Goal: Information Seeking & Learning: Learn about a topic

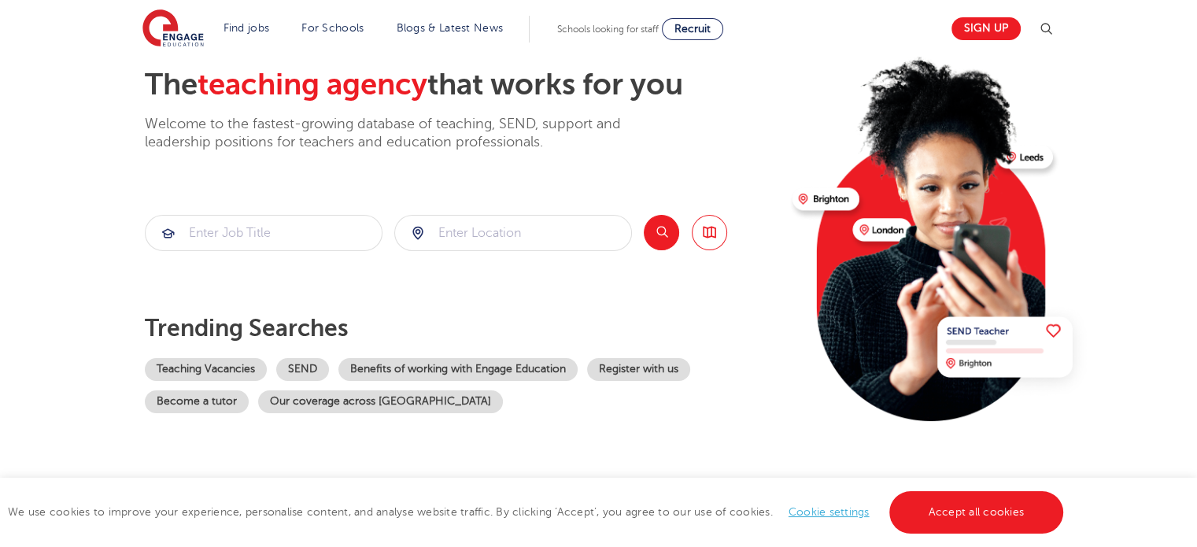
scroll to position [79, 0]
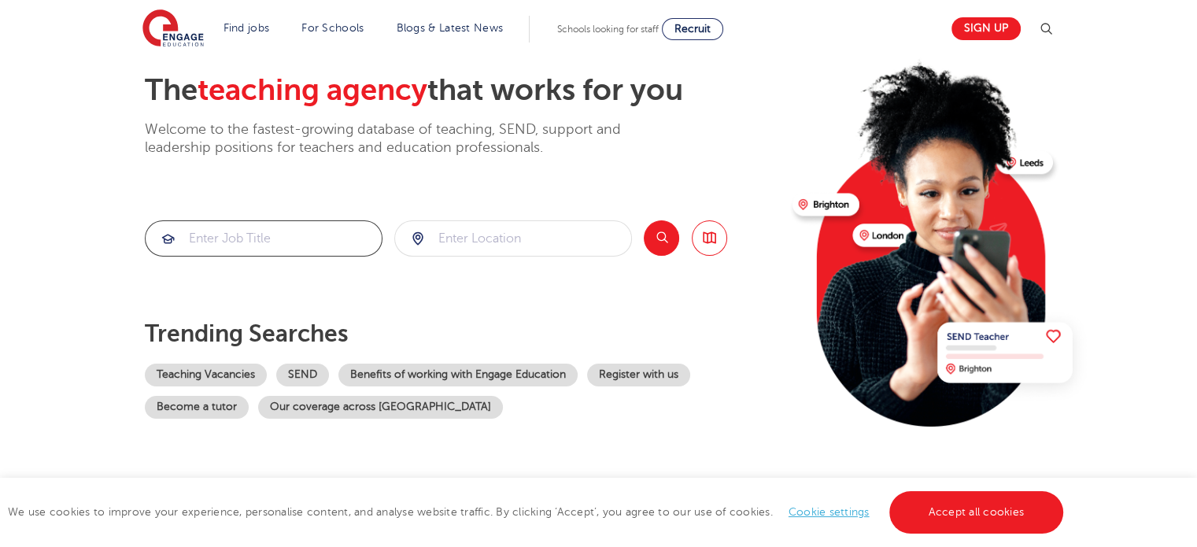
click at [196, 242] on input "search" at bounding box center [264, 238] width 236 height 35
type input "PDHPE"
click button "Submit" at bounding box center [0, 0] width 0 height 0
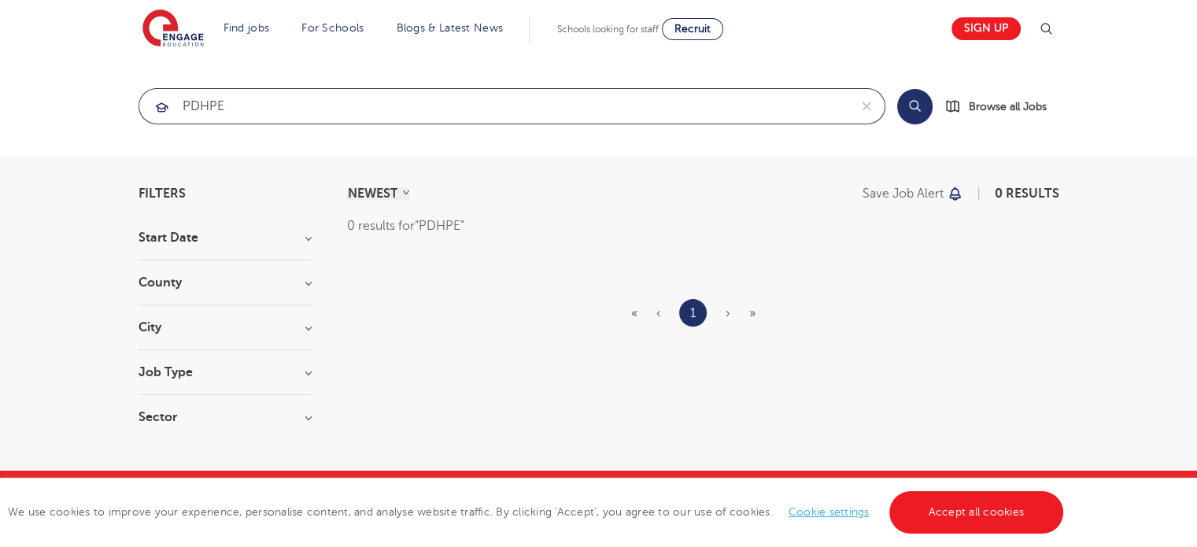
drag, startPoint x: 223, startPoint y: 106, endPoint x: 161, endPoint y: 116, distance: 62.9
click at [161, 116] on div "PDHPE" at bounding box center [493, 106] width 709 height 35
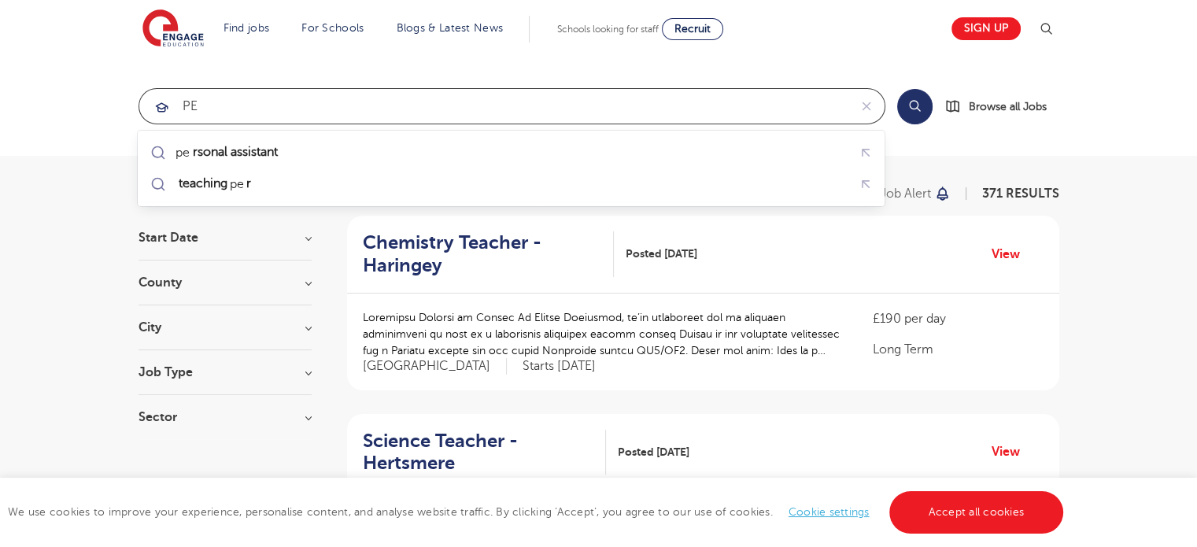
click button "Submit" at bounding box center [0, 0] width 0 height 0
drag, startPoint x: 201, startPoint y: 103, endPoint x: 164, endPoint y: 104, distance: 37.0
click at [164, 104] on div "PE" at bounding box center [493, 106] width 709 height 35
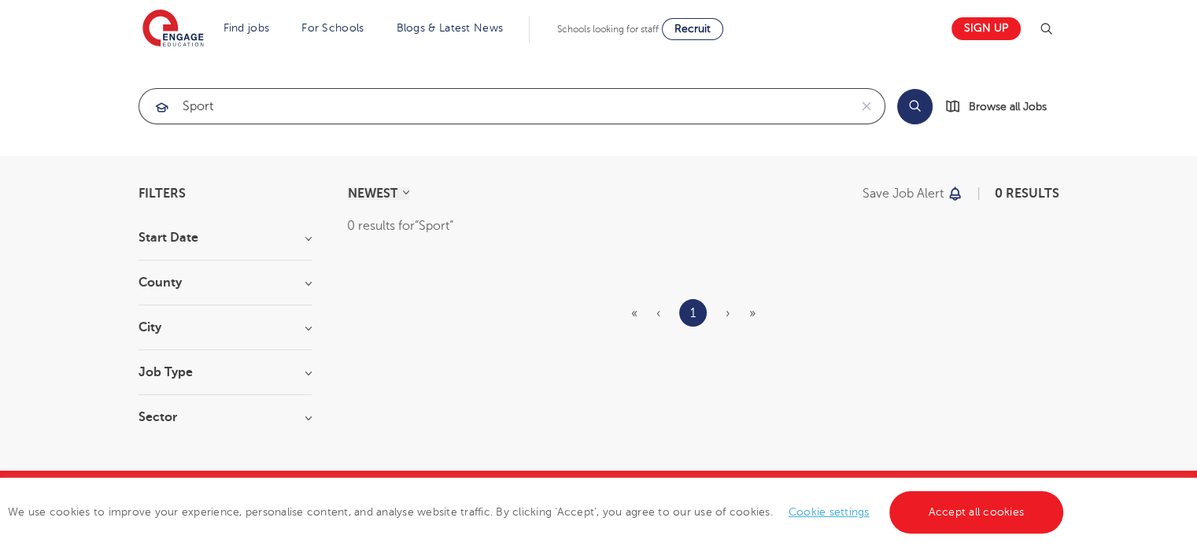
type input "Sport"
click button "Submit" at bounding box center [0, 0] width 0 height 0
drag, startPoint x: 208, startPoint y: 106, endPoint x: 170, endPoint y: 111, distance: 38.1
click at [170, 111] on div "Sport" at bounding box center [493, 106] width 709 height 35
click button "Submit" at bounding box center [0, 0] width 0 height 0
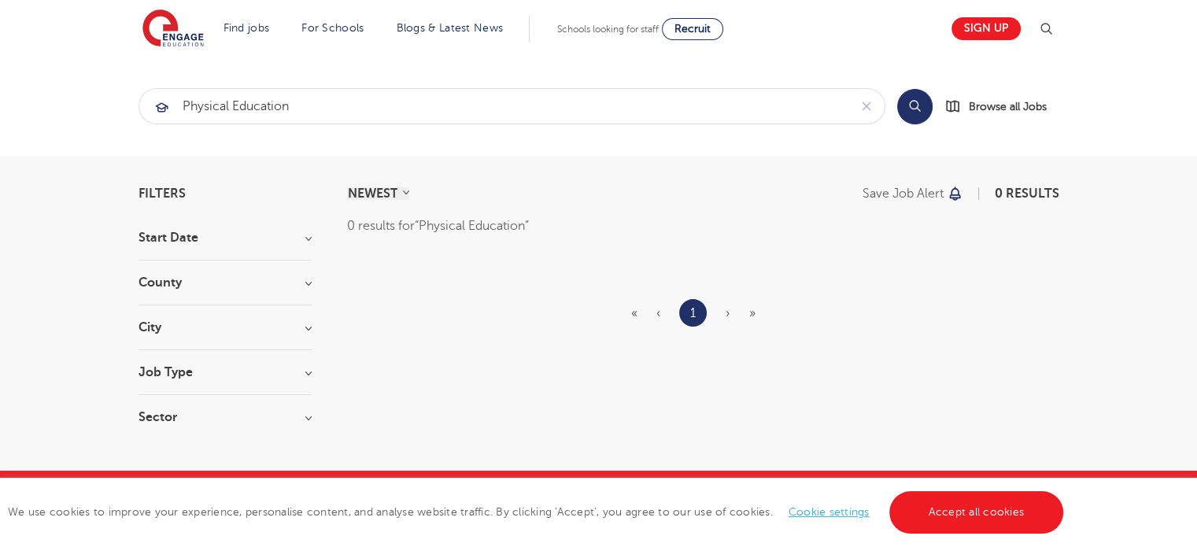
click at [923, 103] on button "Search" at bounding box center [914, 106] width 35 height 35
click at [309, 371] on h3 "Job Type" at bounding box center [224, 372] width 173 height 13
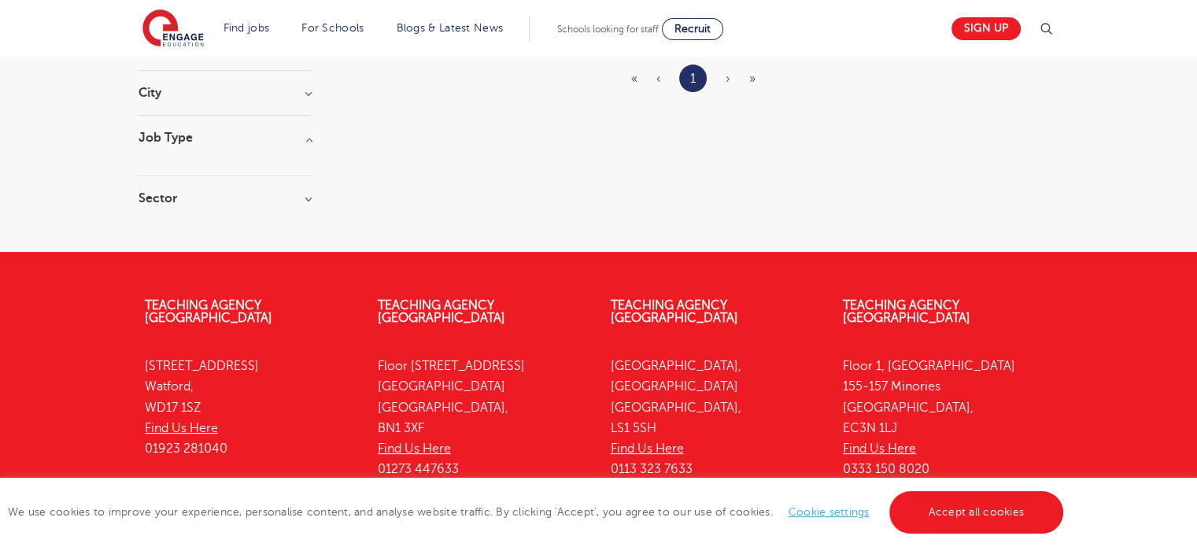
scroll to position [236, 0]
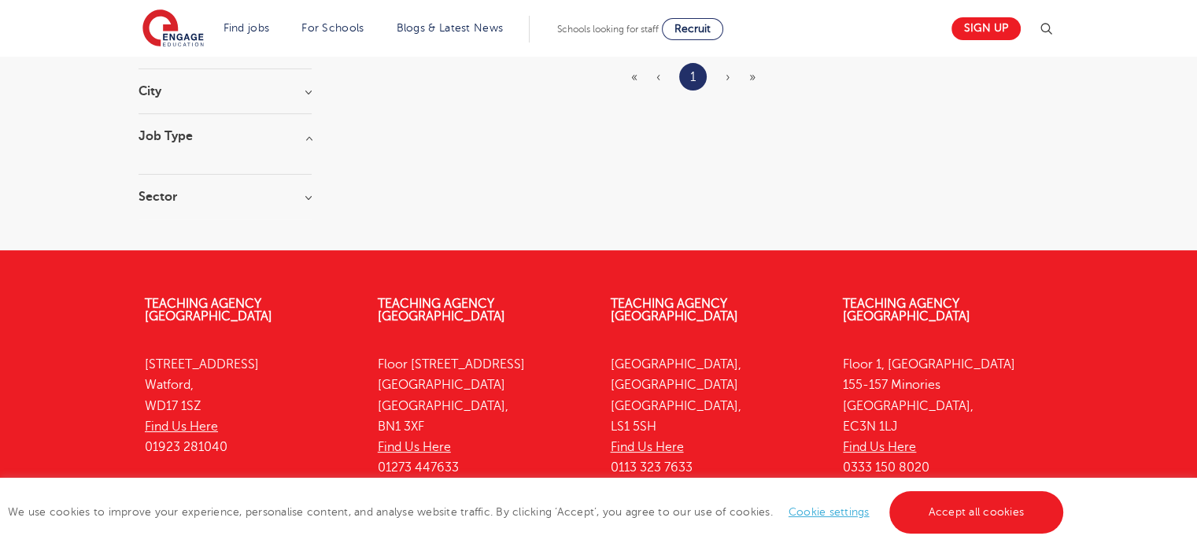
click at [305, 195] on h3 "Sector" at bounding box center [224, 196] width 173 height 13
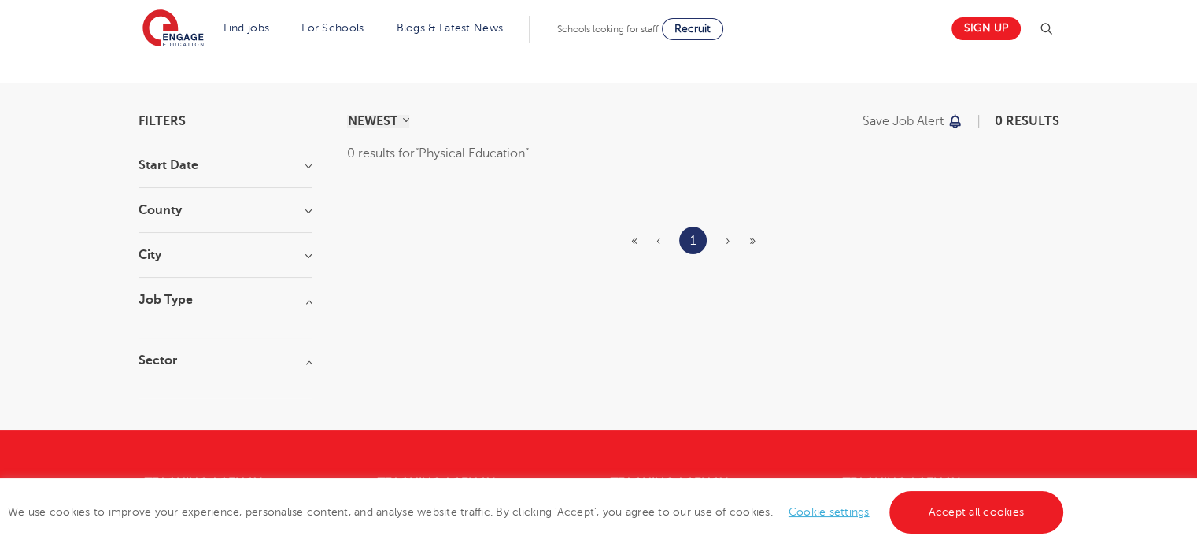
scroll to position [79, 0]
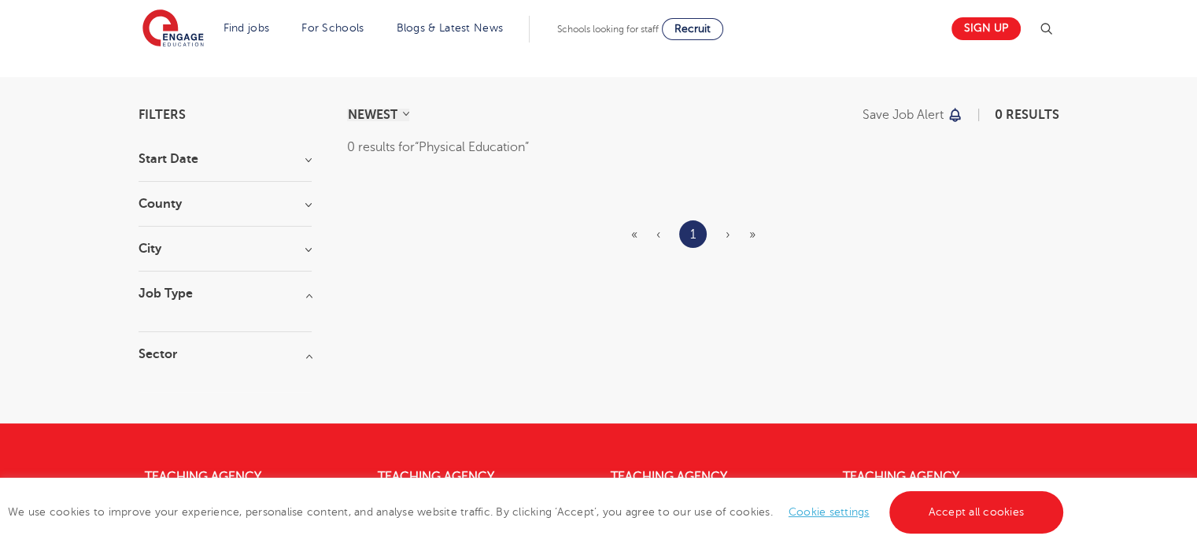
click at [304, 160] on h3 "Start Date" at bounding box center [224, 159] width 173 height 13
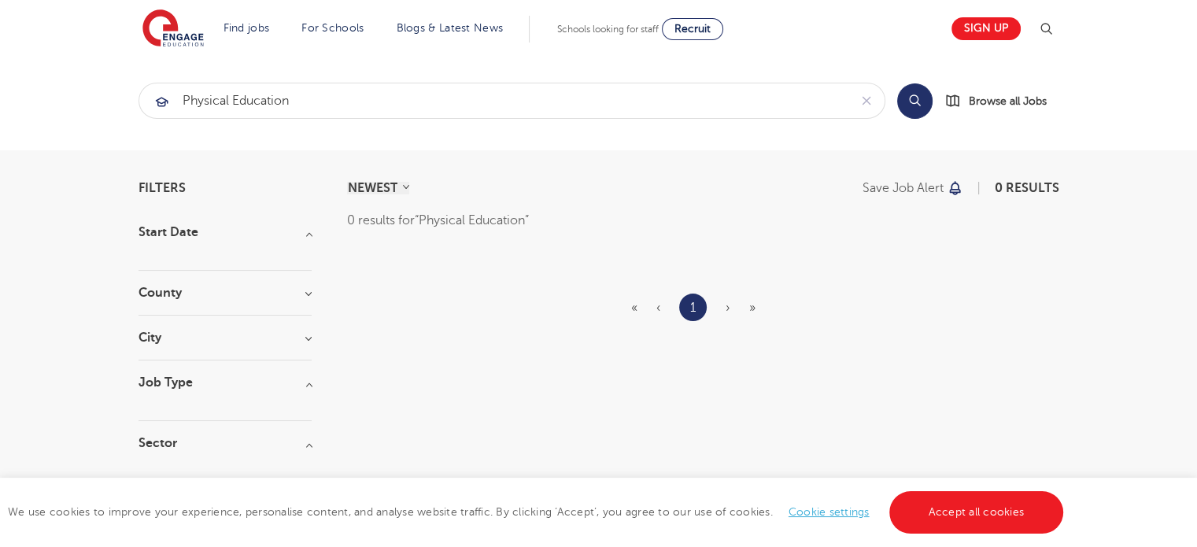
scroll to position [0, 0]
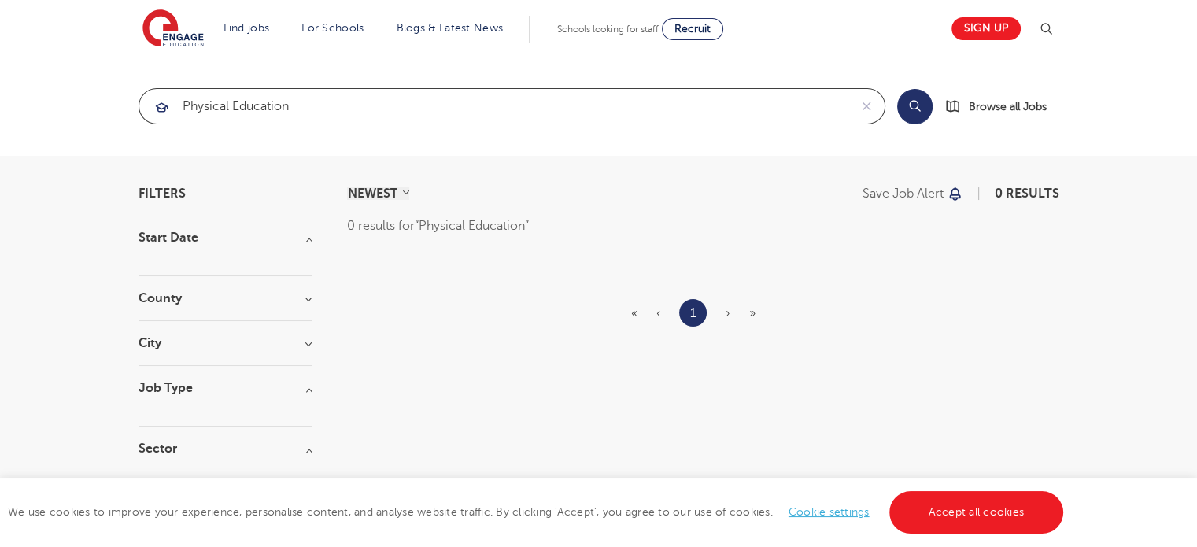
drag, startPoint x: 293, startPoint y: 107, endPoint x: 162, endPoint y: 119, distance: 131.9
click at [163, 119] on div "Physical Education" at bounding box center [493, 106] width 709 height 35
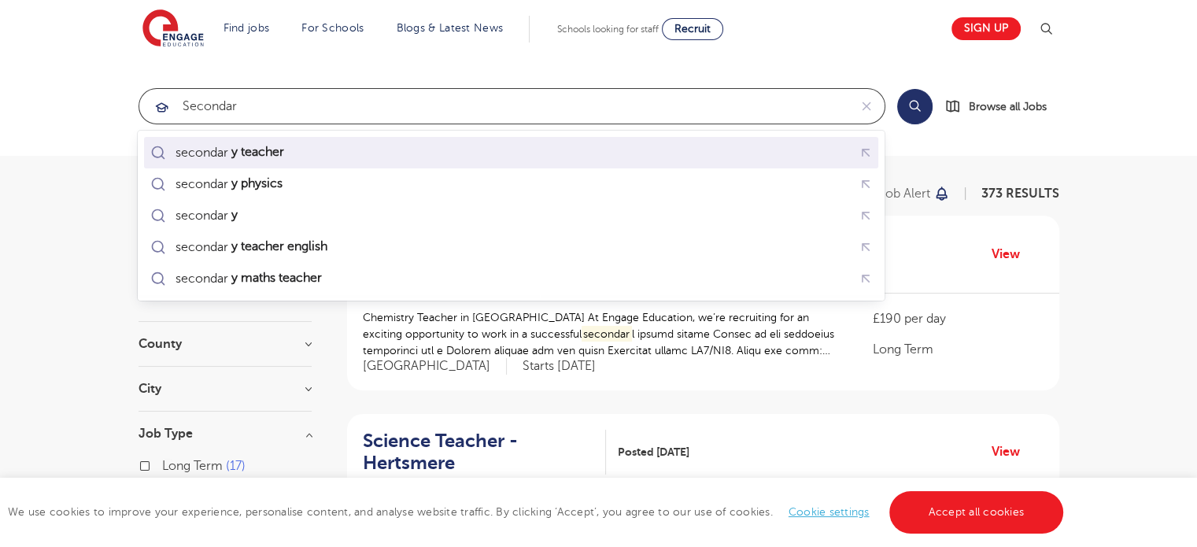
click at [190, 153] on div "secondar y teacher" at bounding box center [230, 153] width 110 height 16
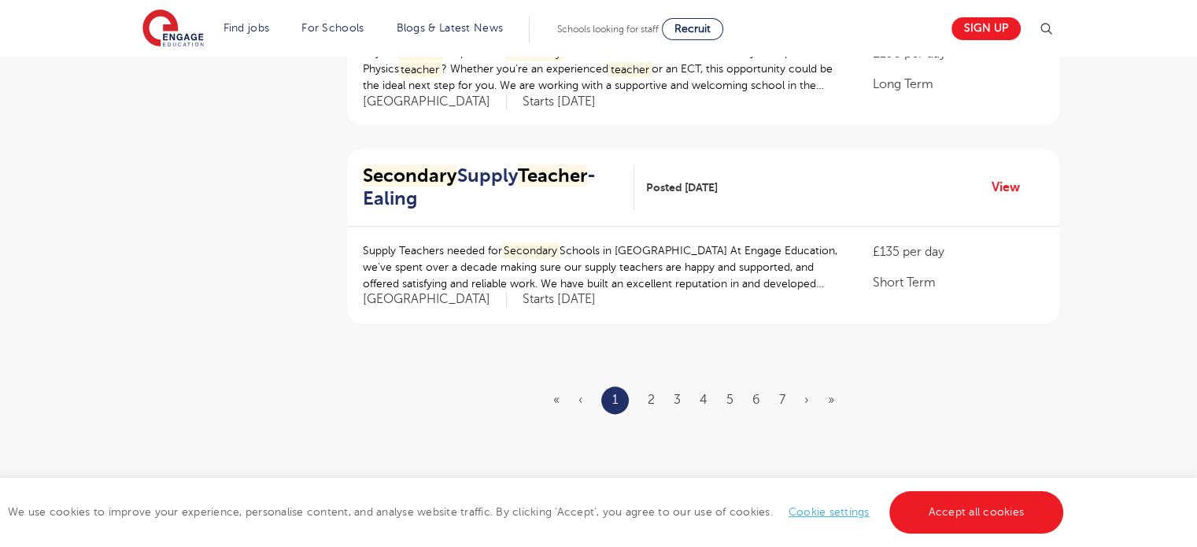
scroll to position [1888, 0]
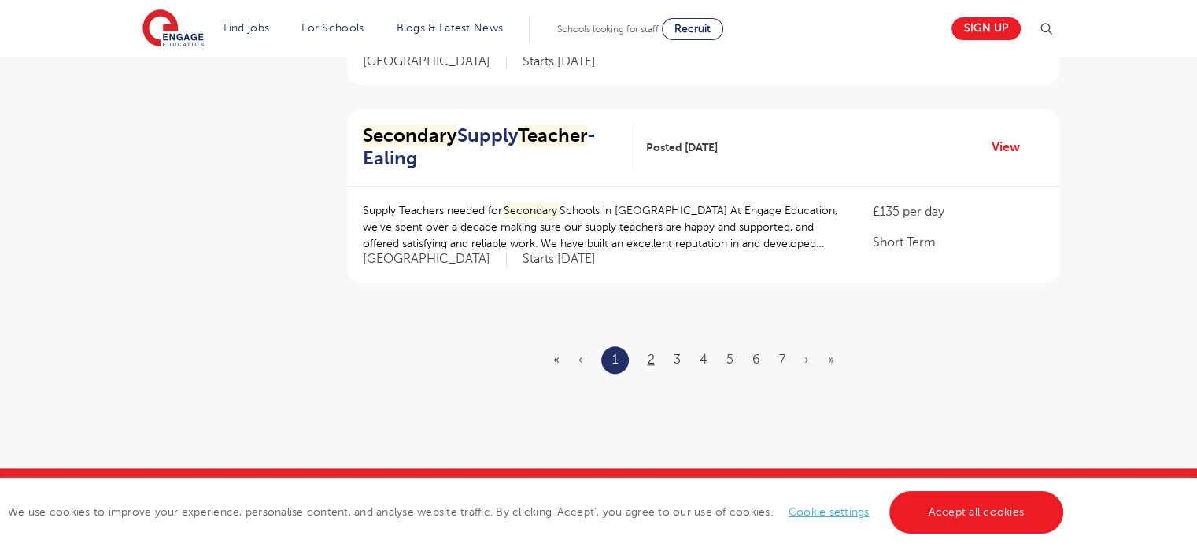
type input "secondary teacher"
click at [652, 354] on link "2" at bounding box center [650, 359] width 7 height 14
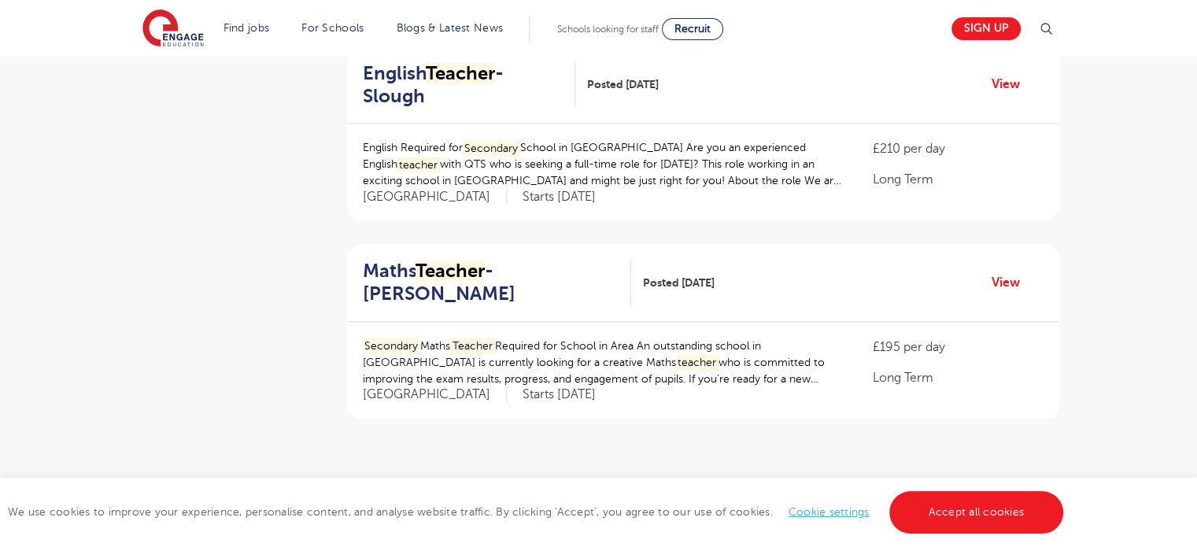
scroll to position [1809, 0]
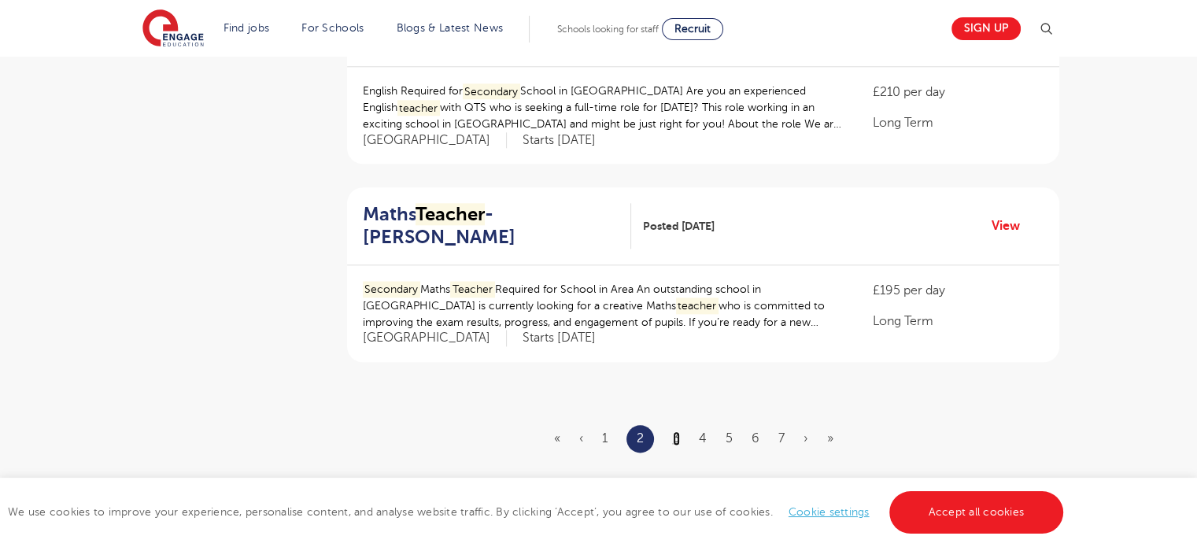
click at [677, 431] on link "3" at bounding box center [676, 438] width 7 height 14
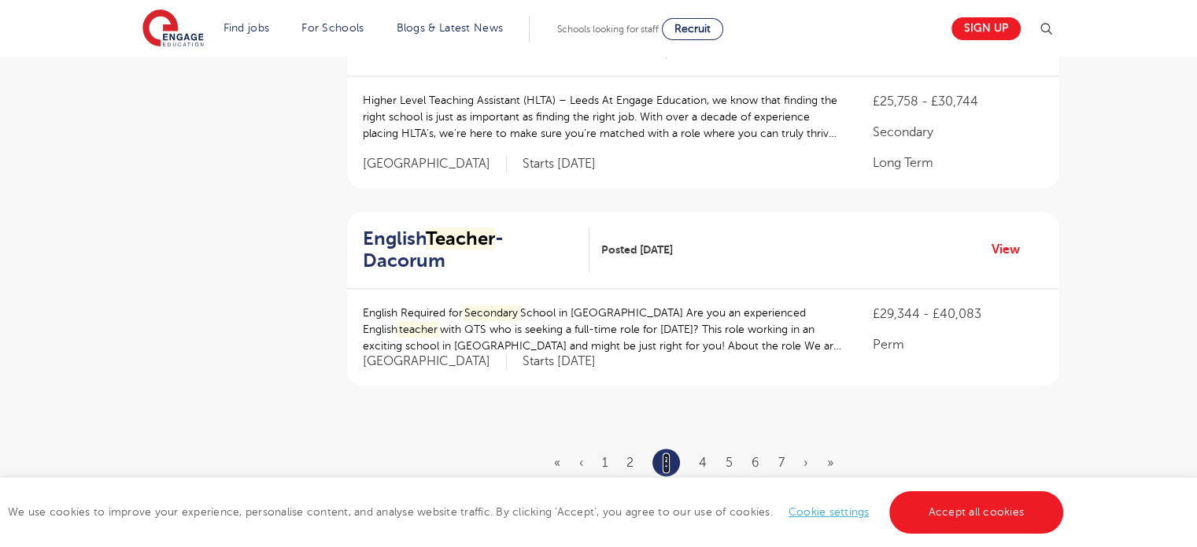
scroll to position [1809, 0]
click at [699, 454] on link "4" at bounding box center [703, 461] width 8 height 14
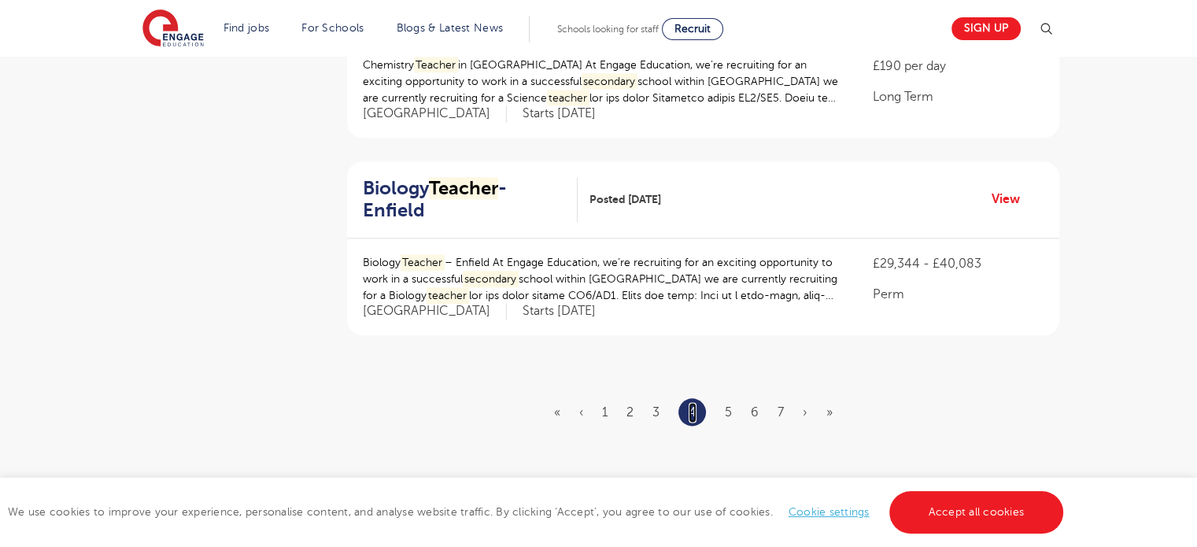
scroll to position [1888, 0]
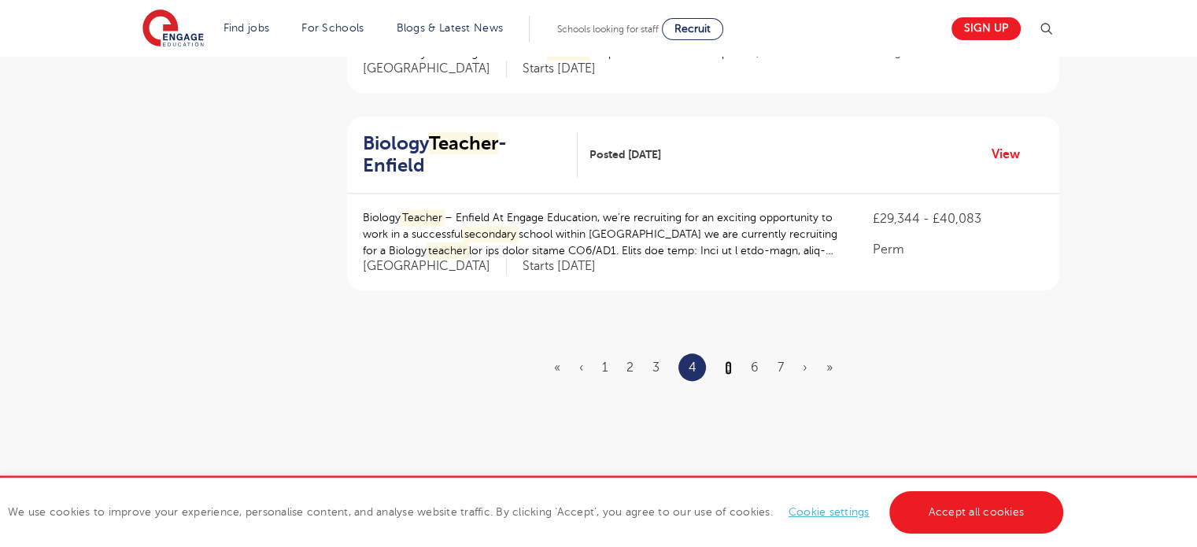
click at [731, 360] on link "5" at bounding box center [728, 367] width 7 height 14
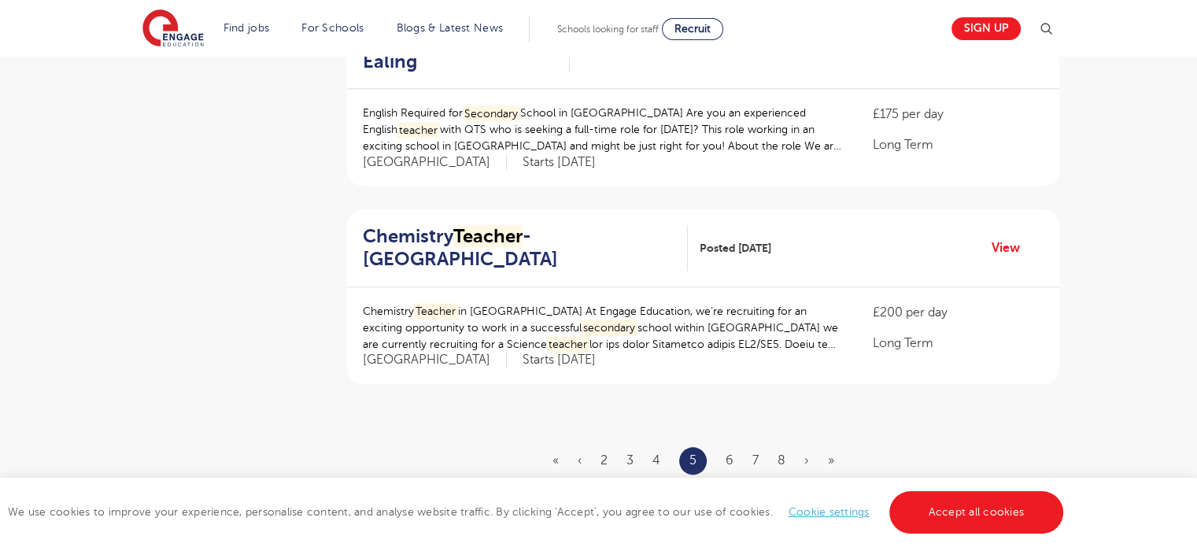
scroll to position [1809, 0]
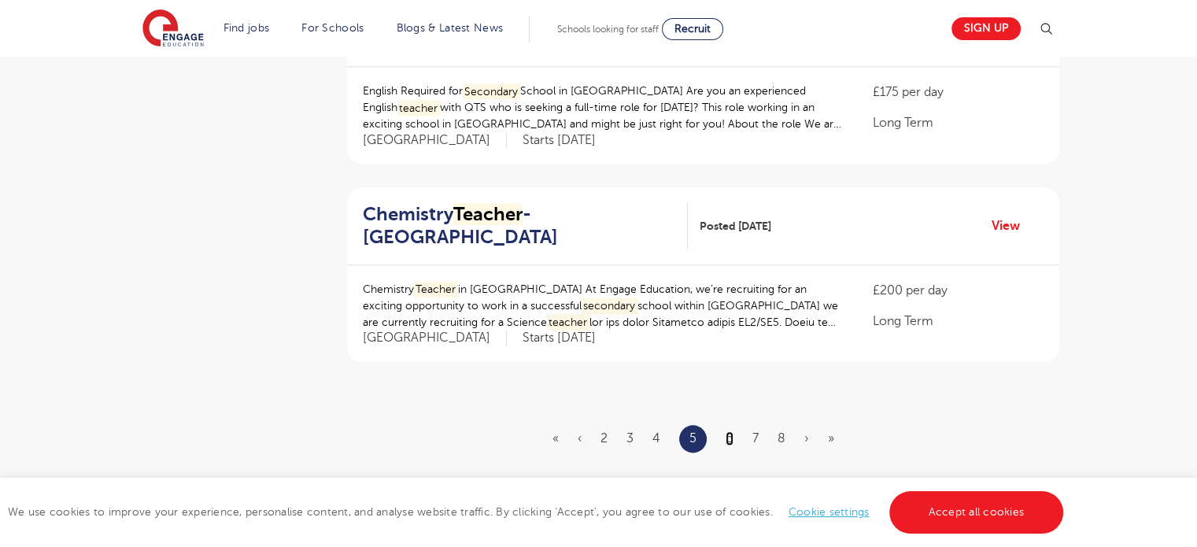
click at [727, 431] on link "6" at bounding box center [729, 438] width 8 height 14
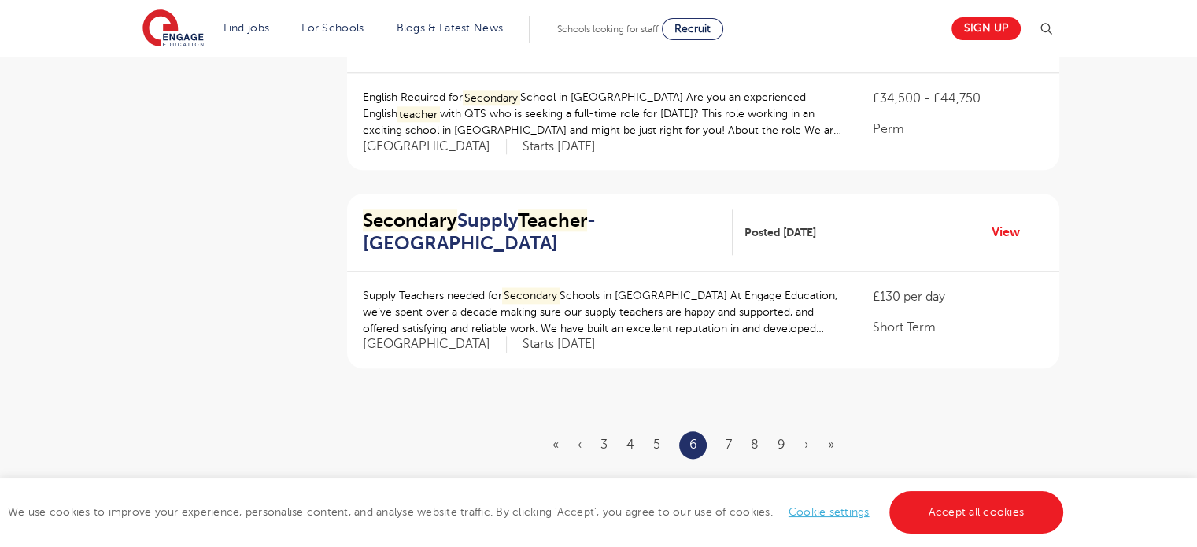
scroll to position [1809, 0]
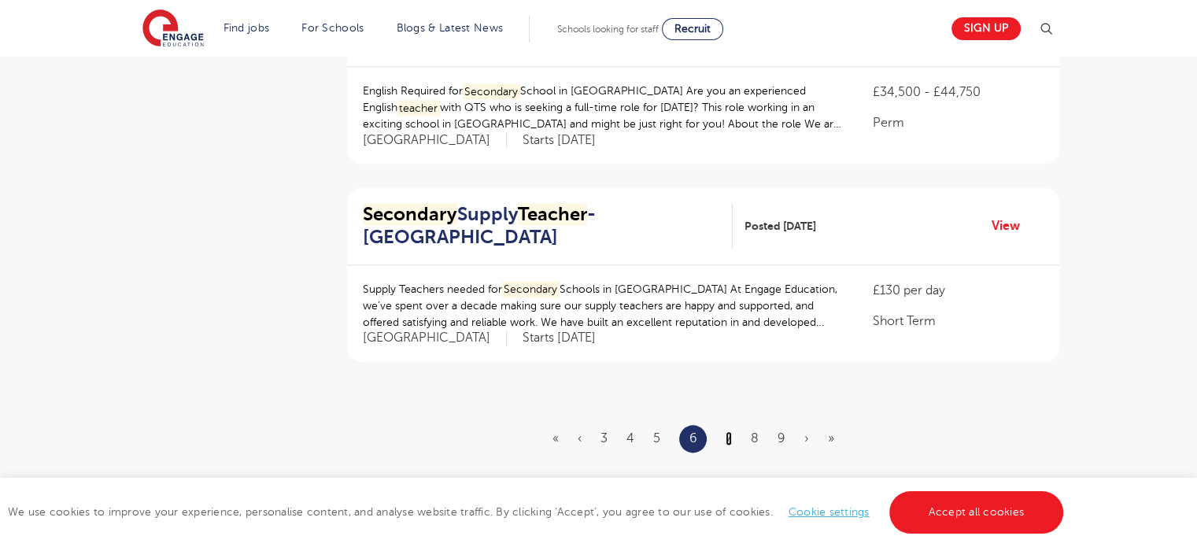
click at [729, 433] on link "7" at bounding box center [728, 438] width 6 height 14
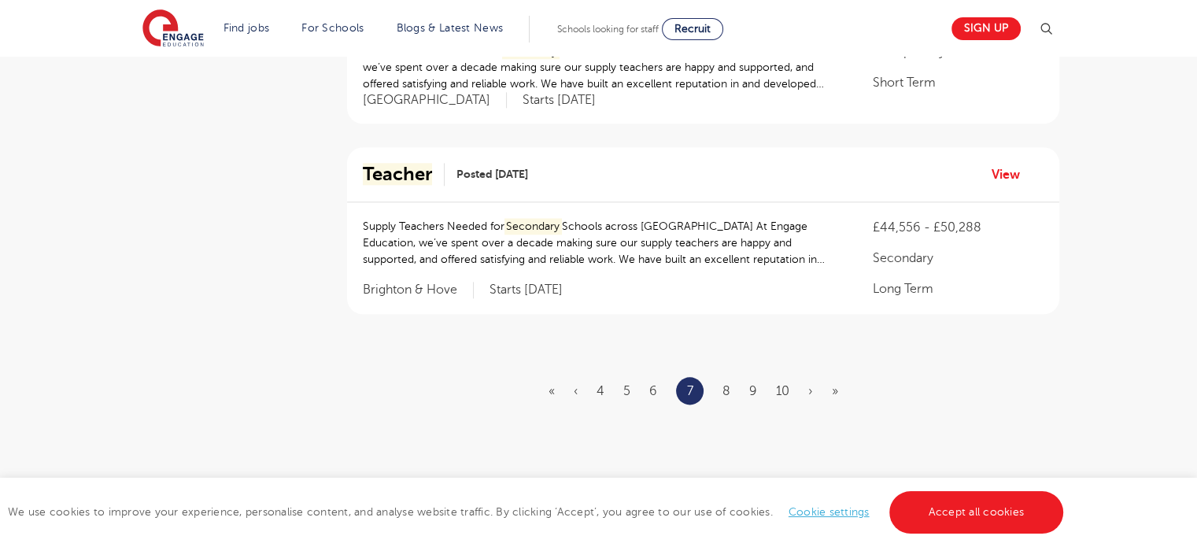
scroll to position [1888, 0]
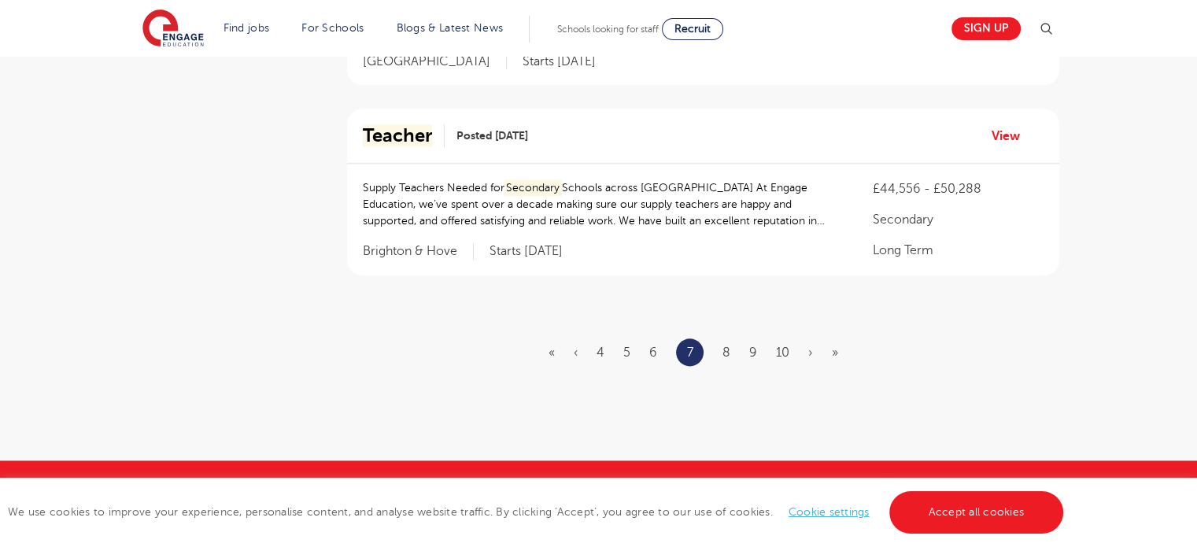
click at [720, 338] on ul "« ‹ 4 5 6 7 8 9 10 › »" at bounding box center [702, 352] width 308 height 28
click at [725, 345] on link "8" at bounding box center [726, 352] width 8 height 14
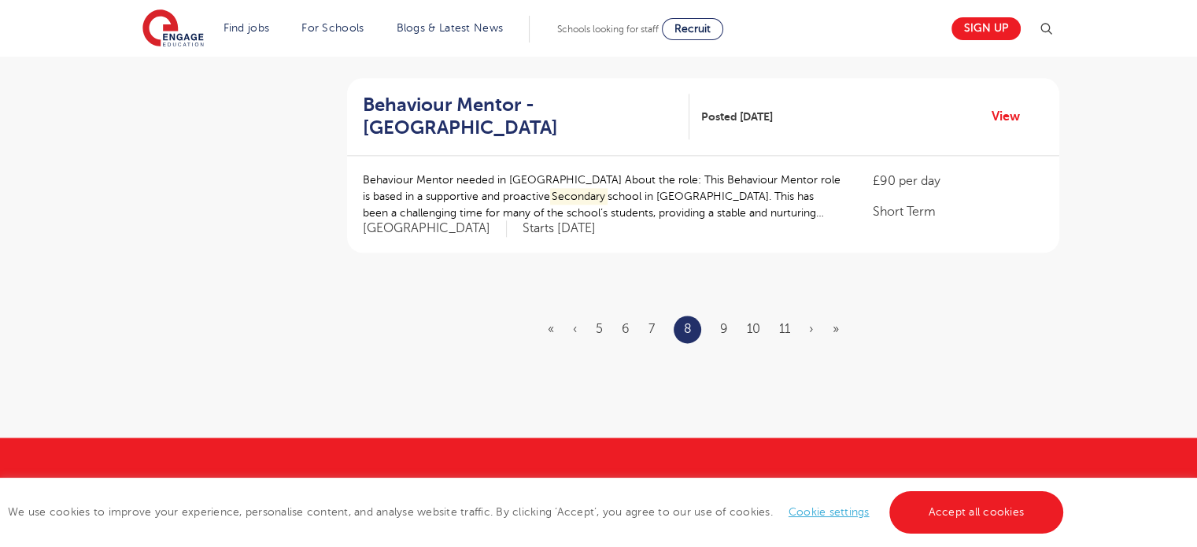
scroll to position [1967, 0]
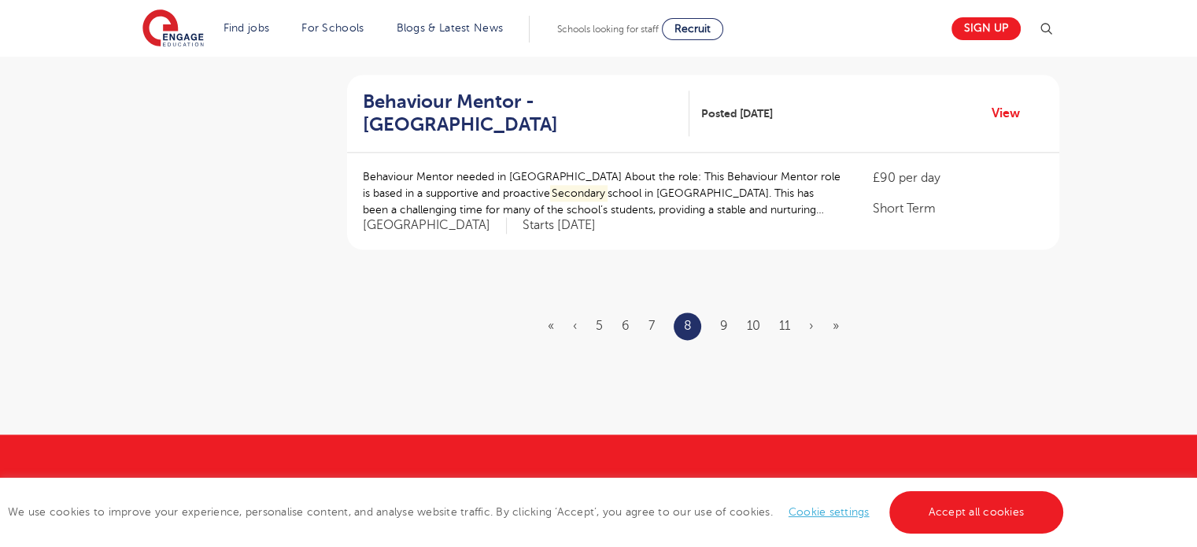
click at [727, 317] on ul "« ‹ 5 6 7 8 9 10 11 › »" at bounding box center [703, 326] width 310 height 28
click at [722, 323] on link "9" at bounding box center [724, 326] width 8 height 14
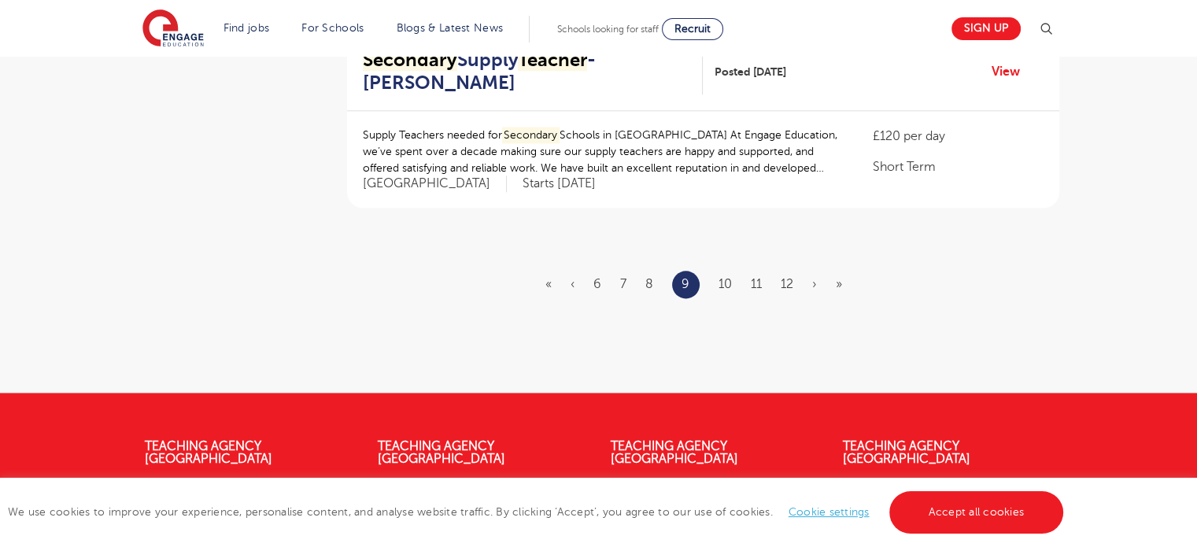
scroll to position [1967, 0]
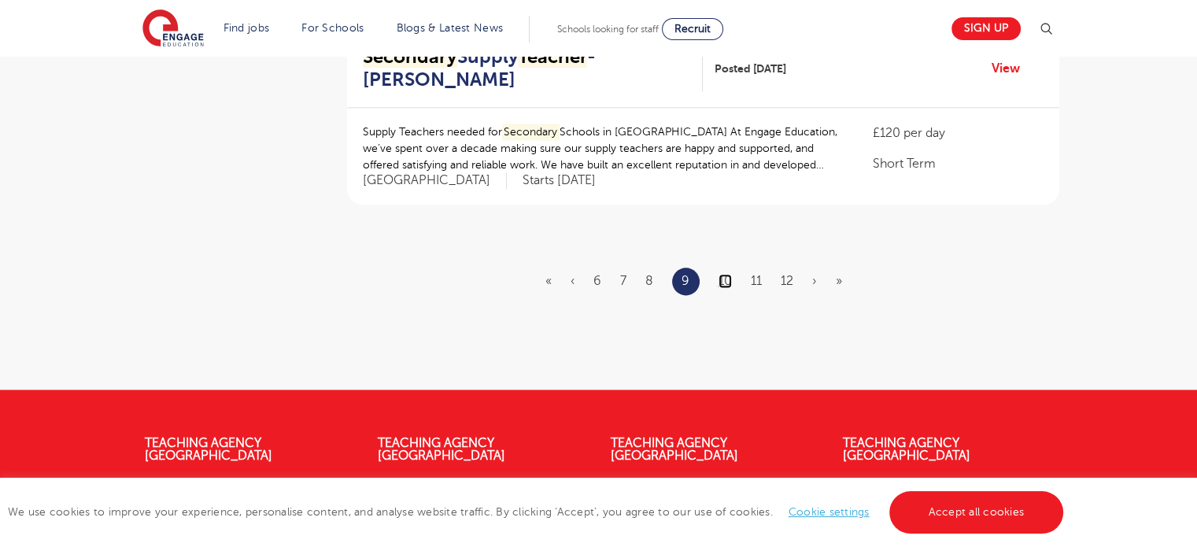
click at [727, 274] on link "10" at bounding box center [724, 281] width 13 height 14
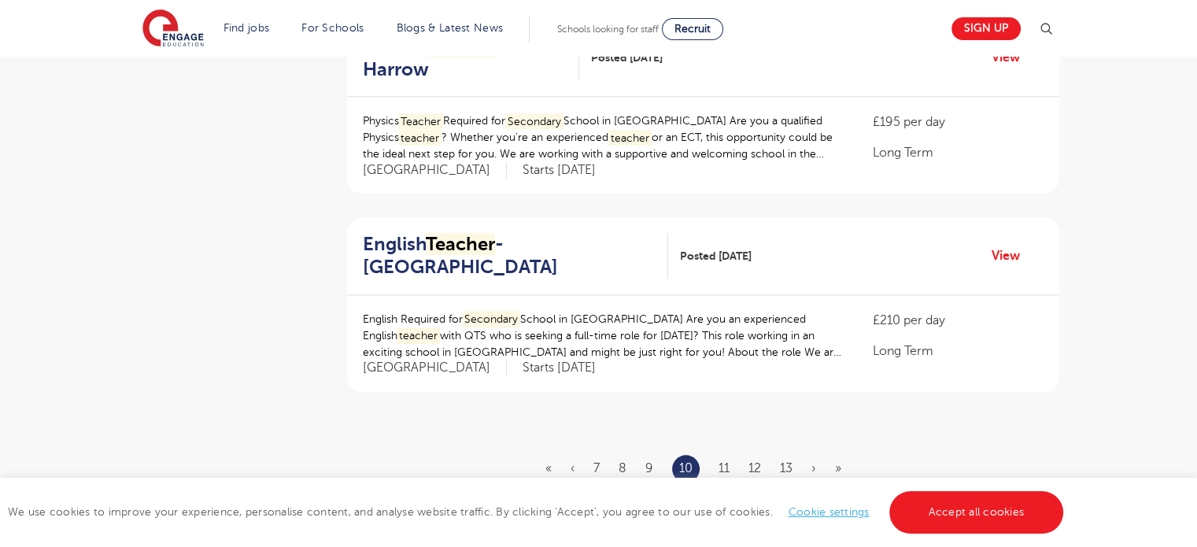
scroll to position [1809, 0]
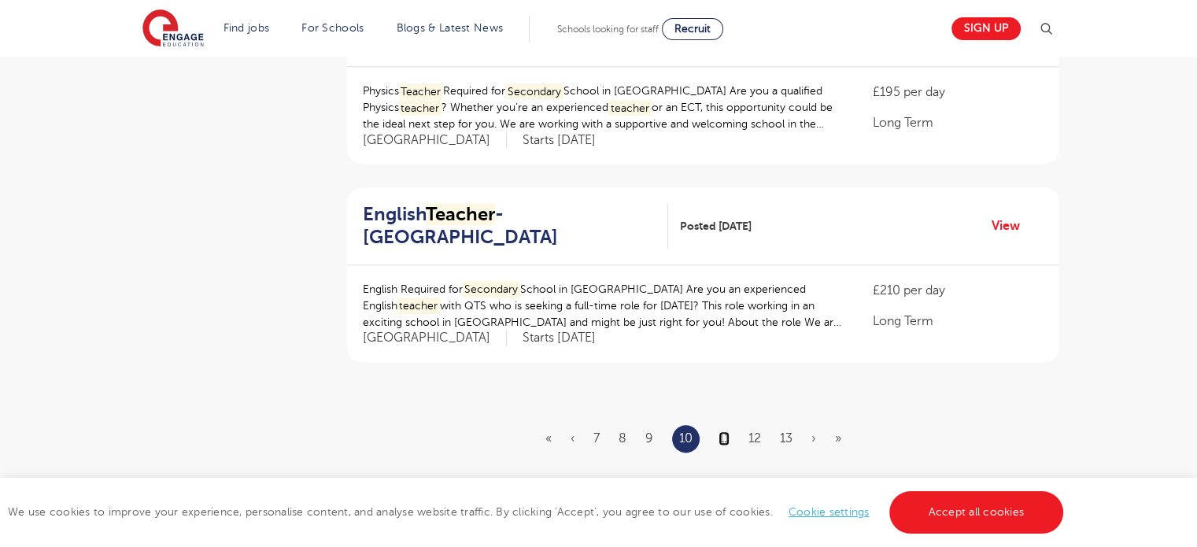
click at [724, 431] on link "11" at bounding box center [723, 438] width 11 height 14
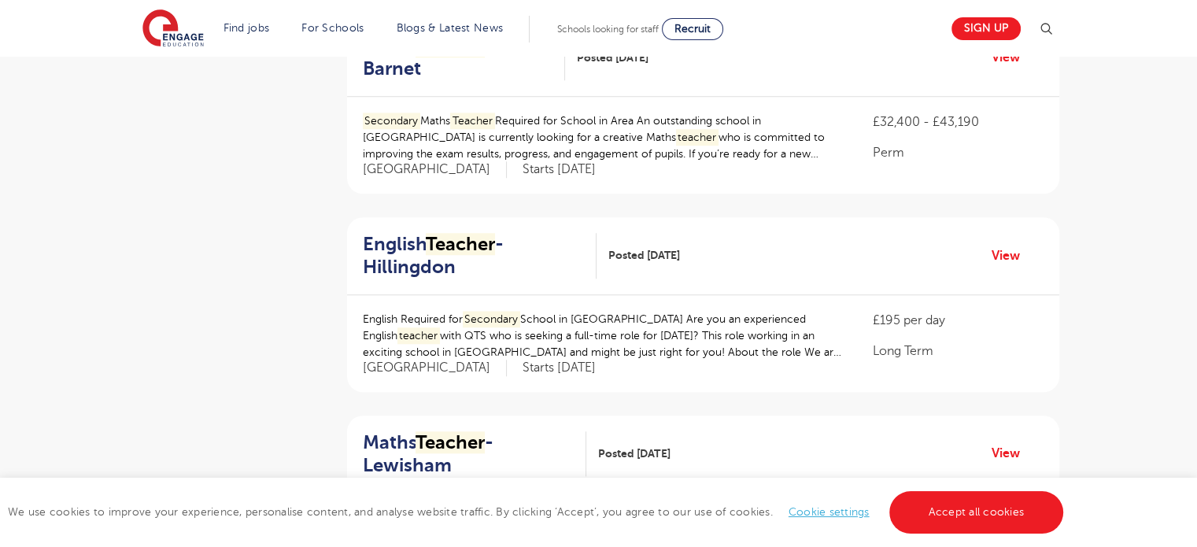
scroll to position [1416, 0]
